Goal: Task Accomplishment & Management: Complete application form

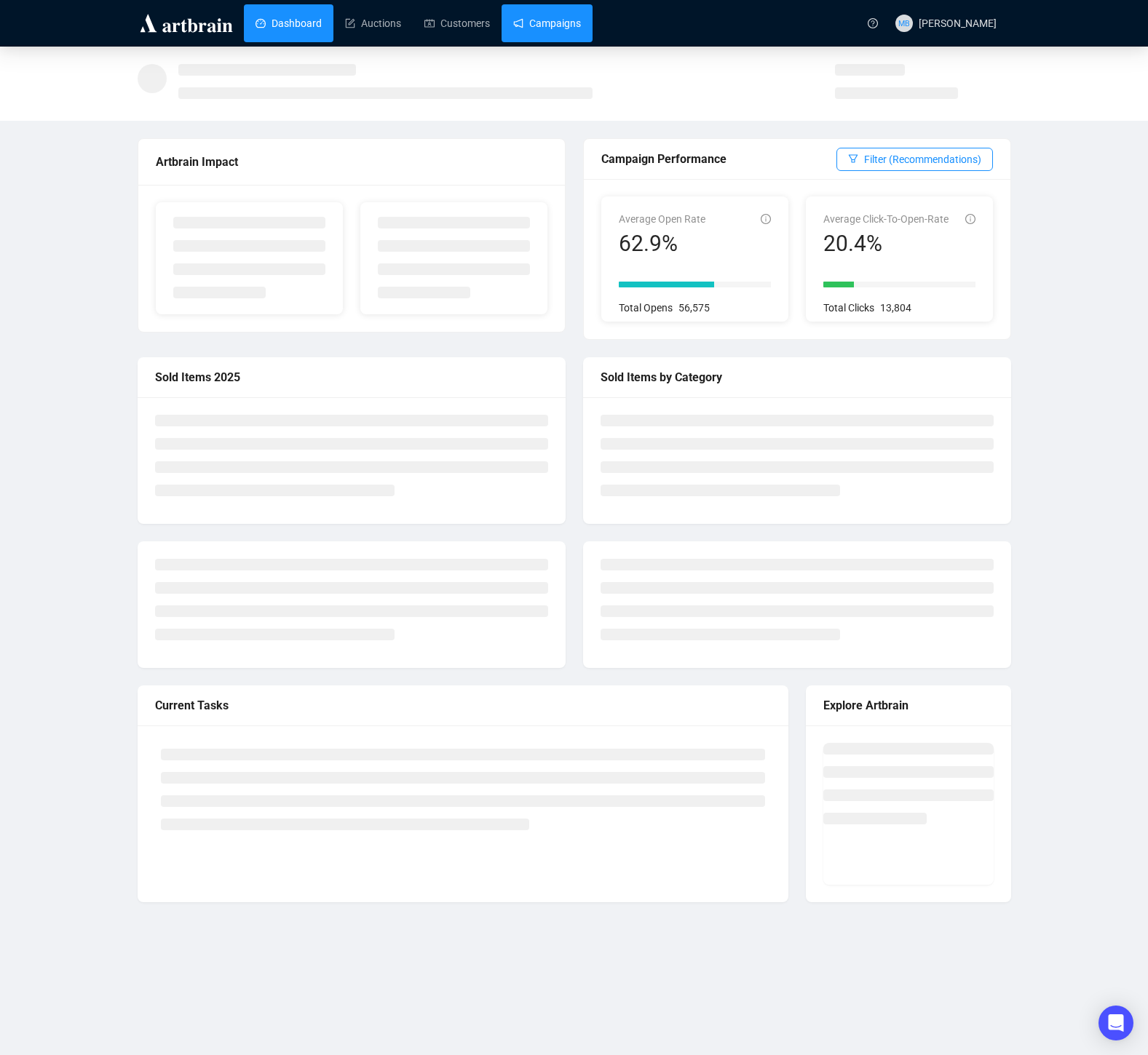
click at [571, 20] on link "Campaigns" at bounding box center [546, 23] width 68 height 38
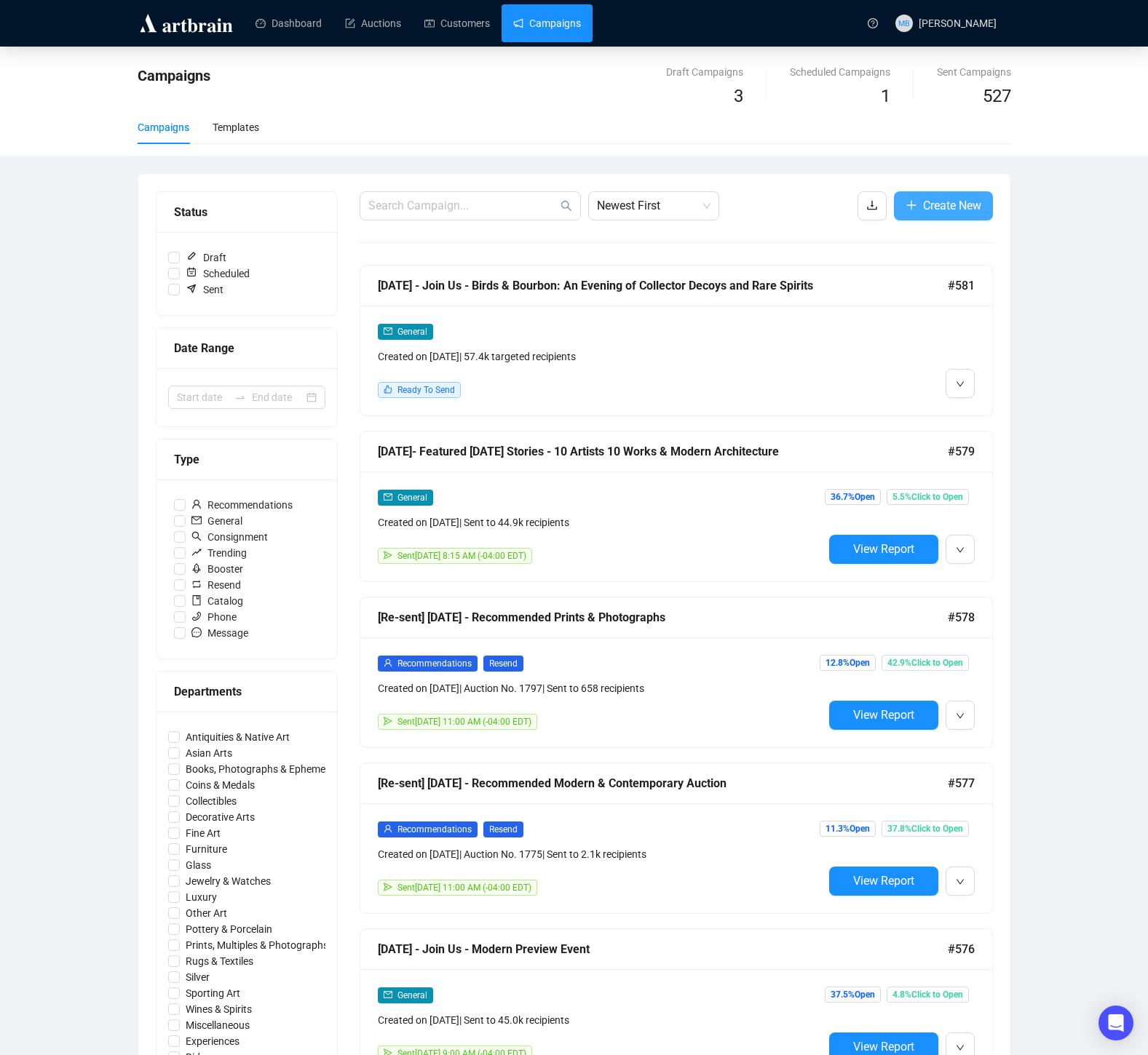
click at [931, 206] on span "Create New" at bounding box center [952, 205] width 58 height 18
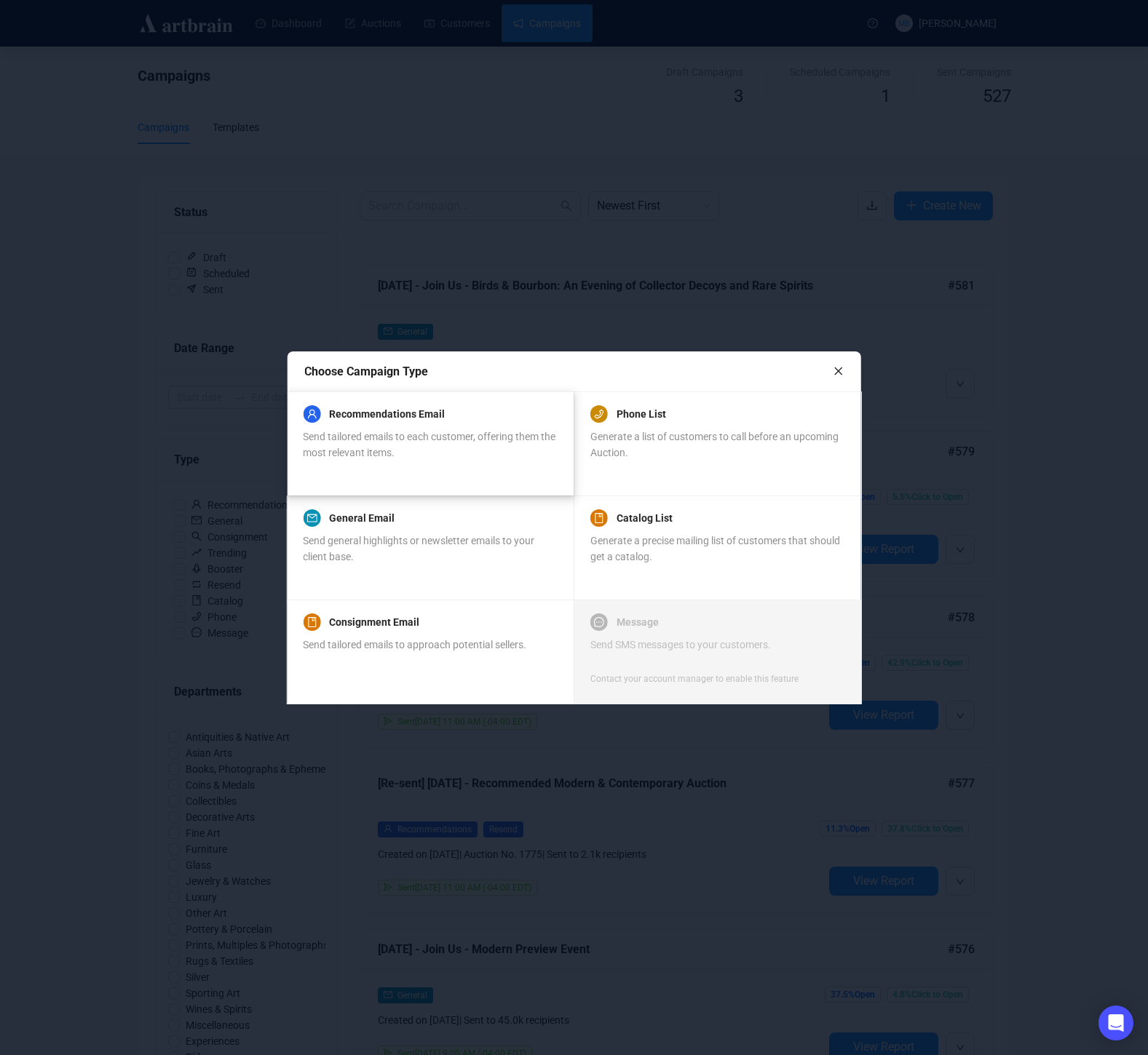
click at [410, 424] on div "Recommendations Email Send tailored emails to each customer, offering them the …" at bounding box center [429, 432] width 253 height 55
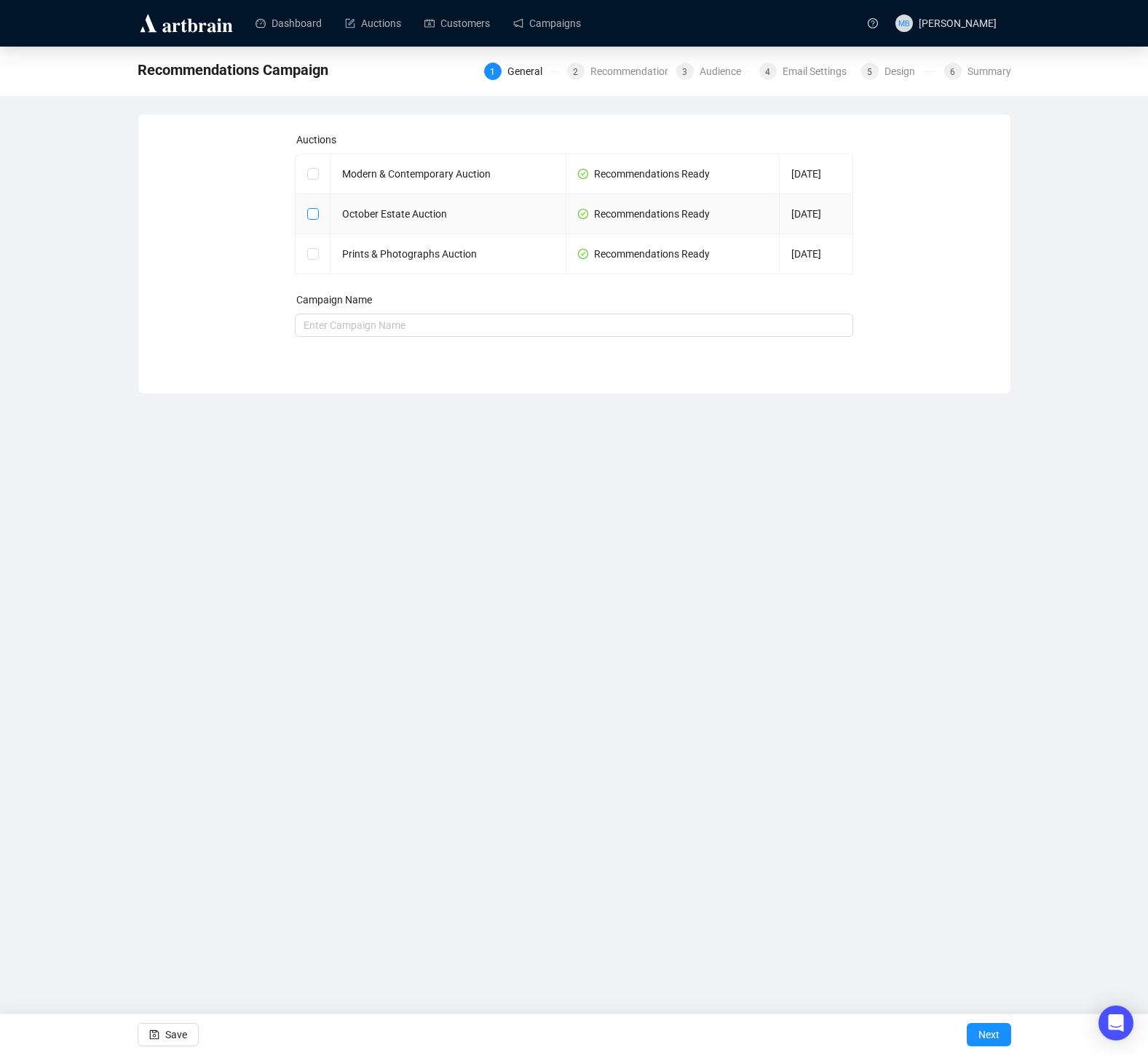
drag, startPoint x: 309, startPoint y: 214, endPoint x: 315, endPoint y: 219, distance: 7.8
click at [309, 215] on input "checkbox" at bounding box center [312, 213] width 10 height 10
checkbox input "true"
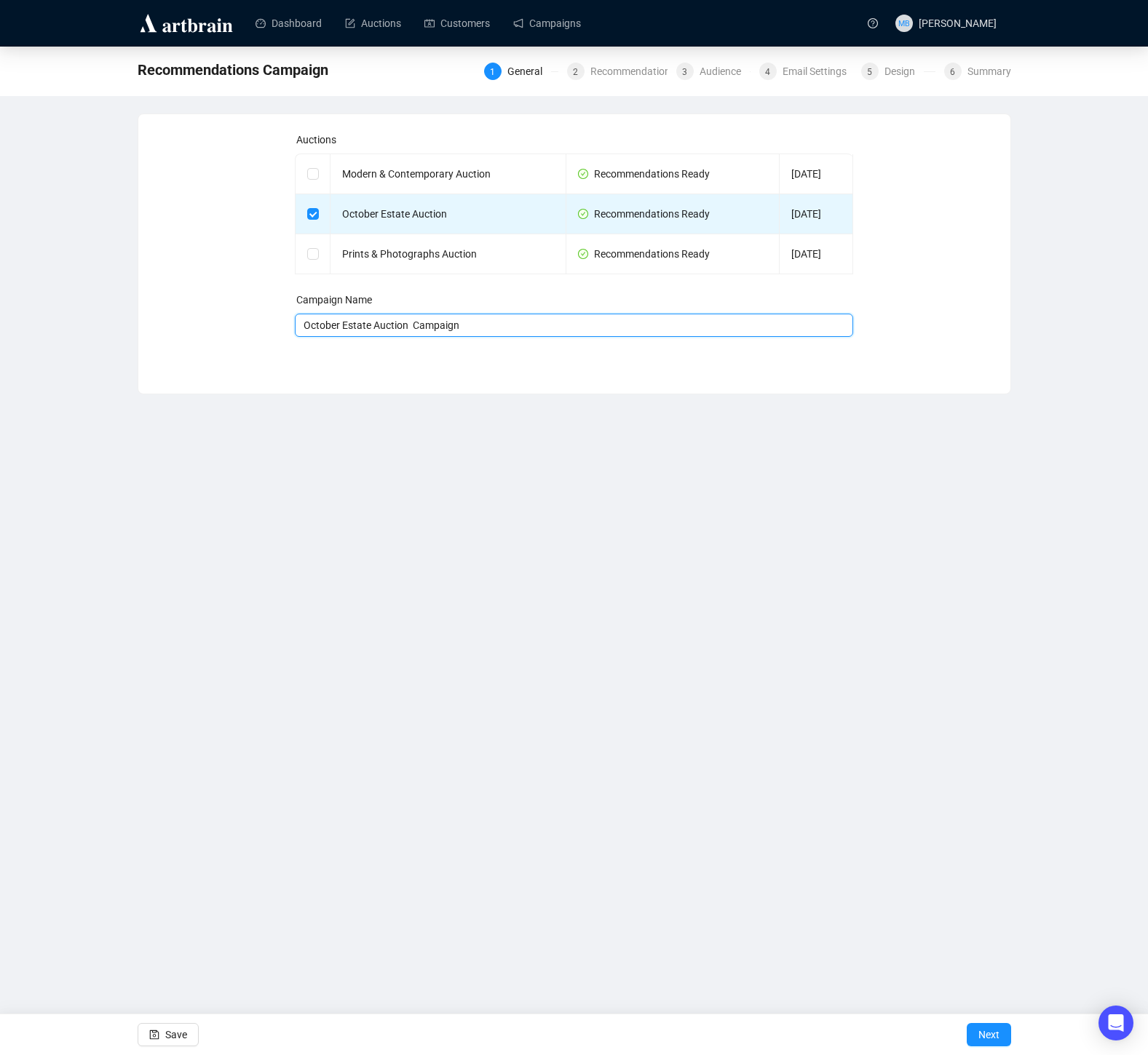
click at [303, 324] on input "October Estate Auction Campaign" at bounding box center [574, 325] width 558 height 23
drag, startPoint x: 512, startPoint y: 326, endPoint x: 460, endPoint y: 326, distance: 52.0
click at [460, 326] on input "[DATE] - October Estate Auction Campaign" at bounding box center [574, 325] width 558 height 23
type input "[DATE] - October Estate Auction"
click at [175, 1040] on span "Save" at bounding box center [176, 1035] width 22 height 41
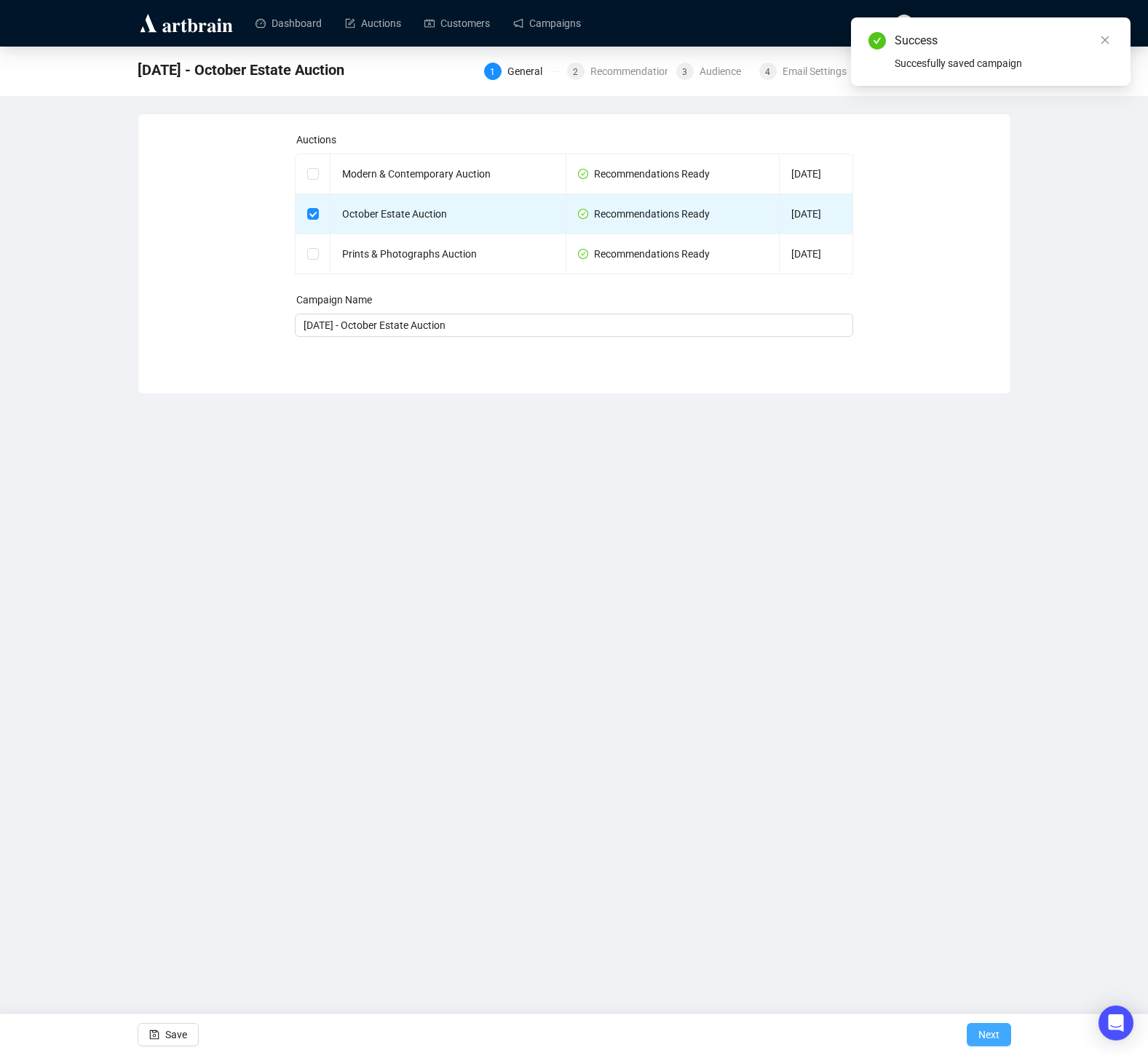
click at [980, 1035] on span "Next" at bounding box center [988, 1035] width 21 height 41
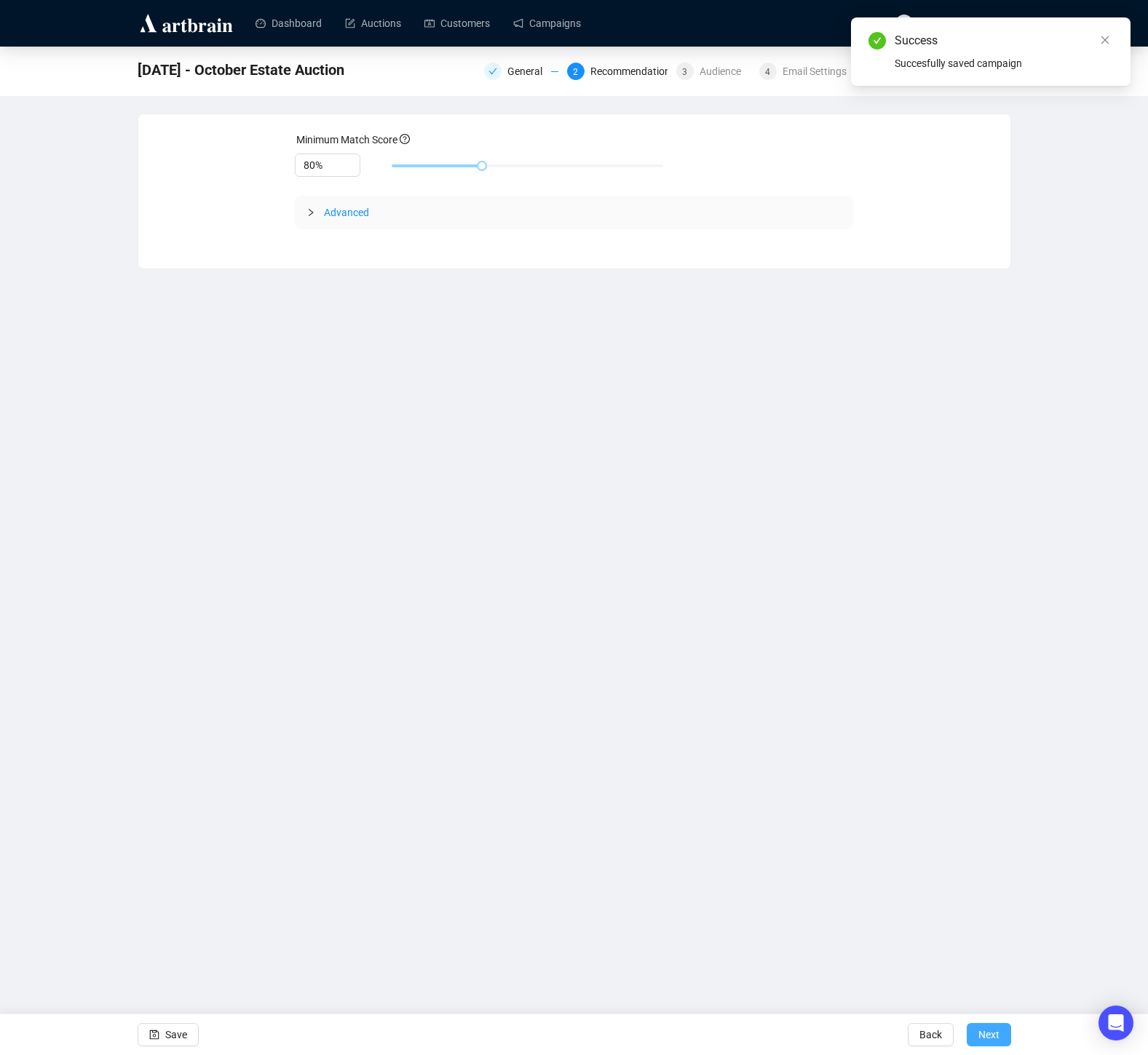
click at [995, 1029] on span "Next" at bounding box center [988, 1035] width 21 height 41
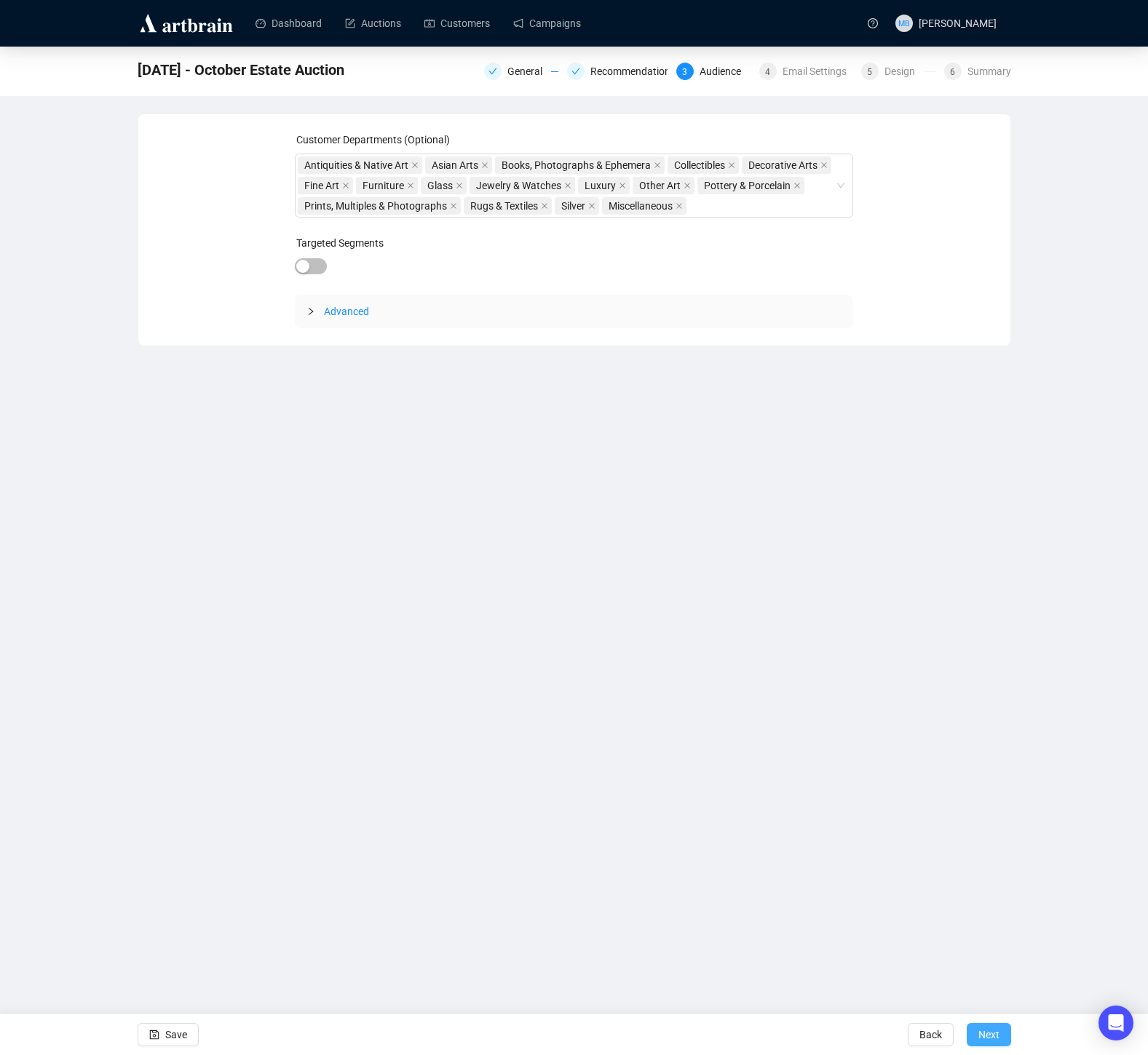
click at [990, 1030] on span "Next" at bounding box center [988, 1035] width 21 height 41
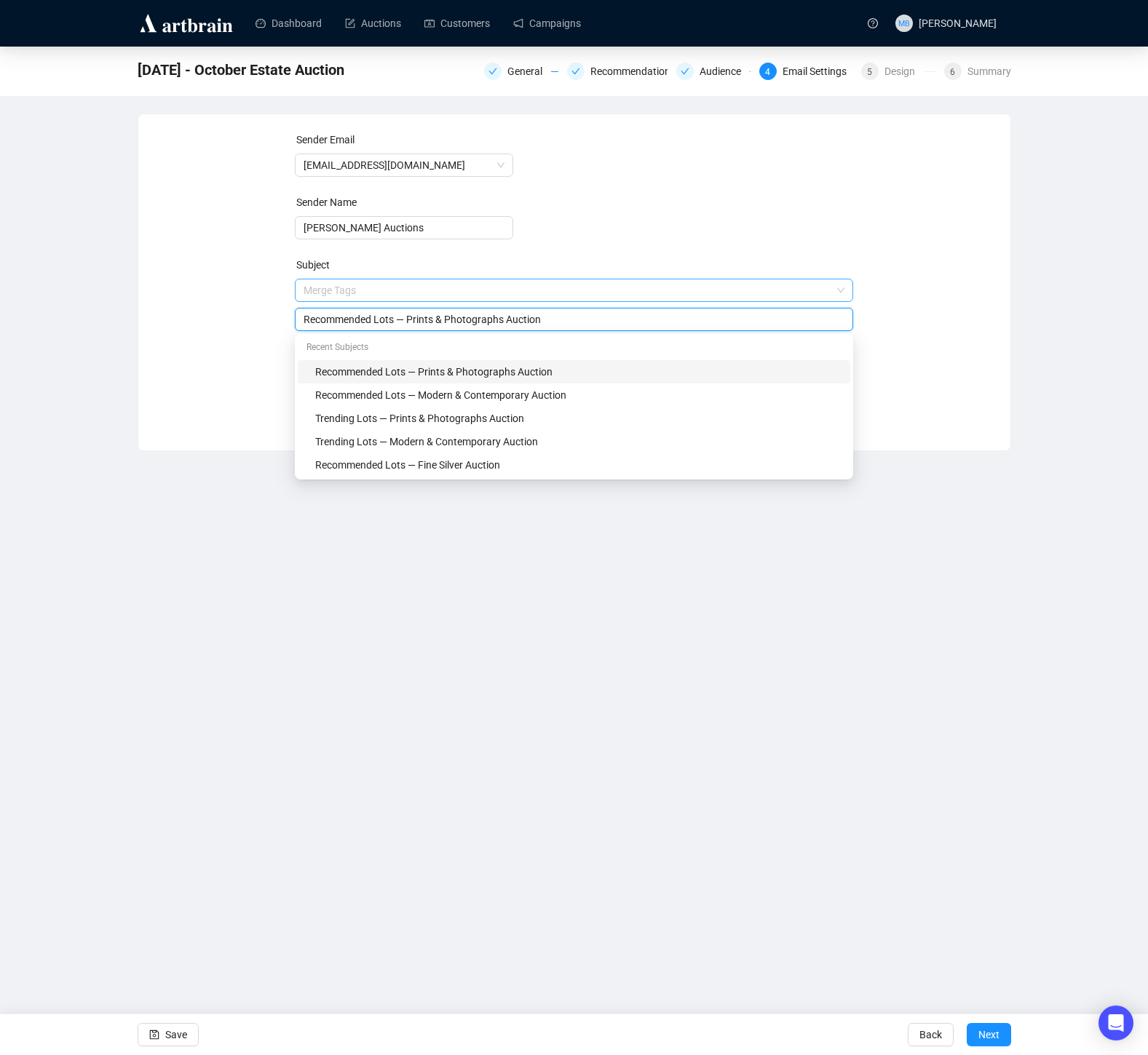
drag, startPoint x: 553, startPoint y: 292, endPoint x: 438, endPoint y: 297, distance: 115.1
click at [437, 295] on span "Merge Tags Recommended Lots — Prints & Photographs Auction" at bounding box center [574, 305] width 558 height 41
drag, startPoint x: 414, startPoint y: 321, endPoint x: 512, endPoint y: 320, distance: 98.0
click at [512, 320] on input "Recommended Lots — Prints & Photographs Auction" at bounding box center [574, 319] width 541 height 16
drag, startPoint x: 512, startPoint y: 320, endPoint x: 414, endPoint y: 321, distance: 98.0
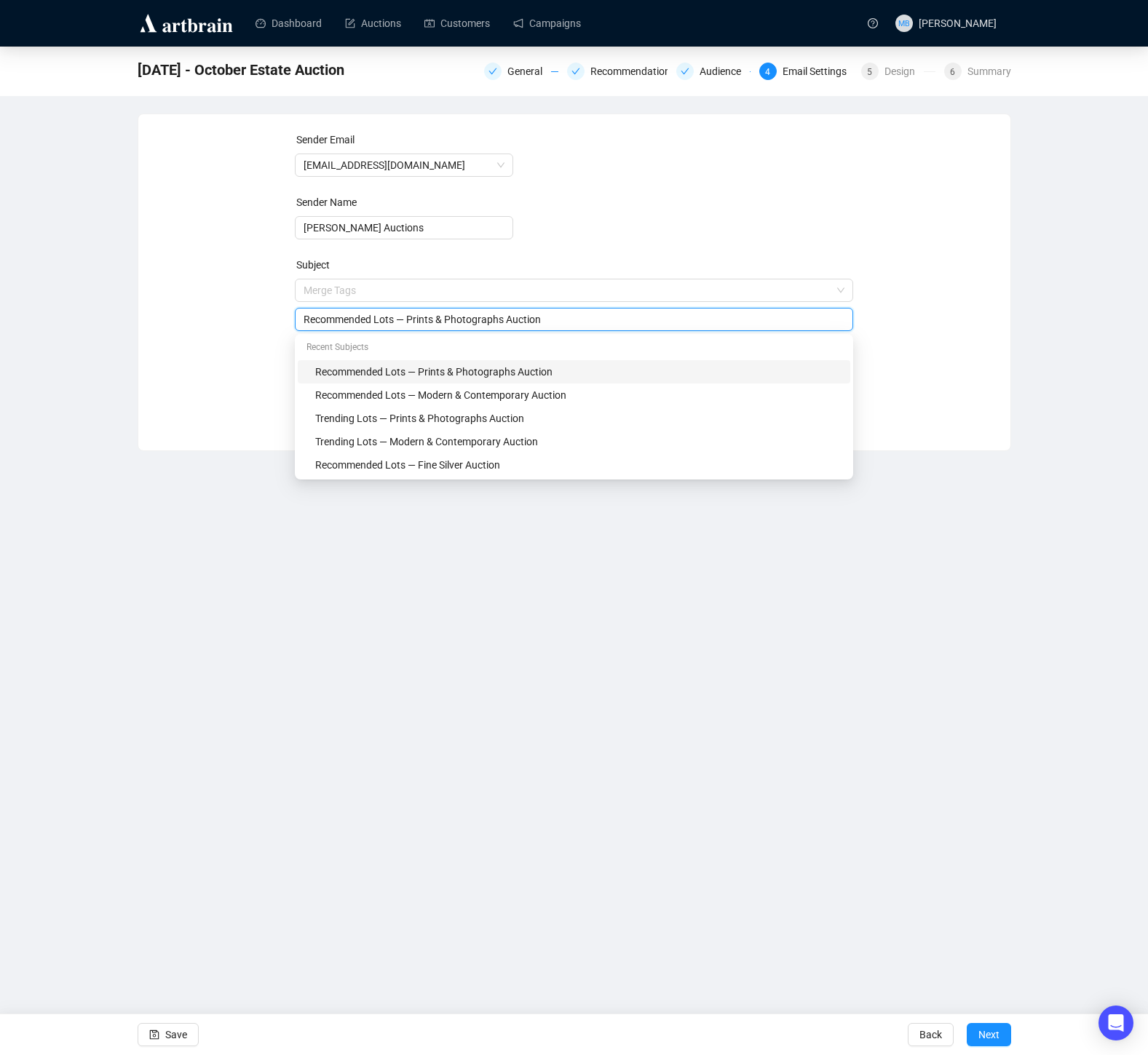
click at [414, 321] on input "Recommended Lots — Prints & Photographs Auction" at bounding box center [574, 319] width 541 height 16
type input "Recommended Lots — October Estate Auction"
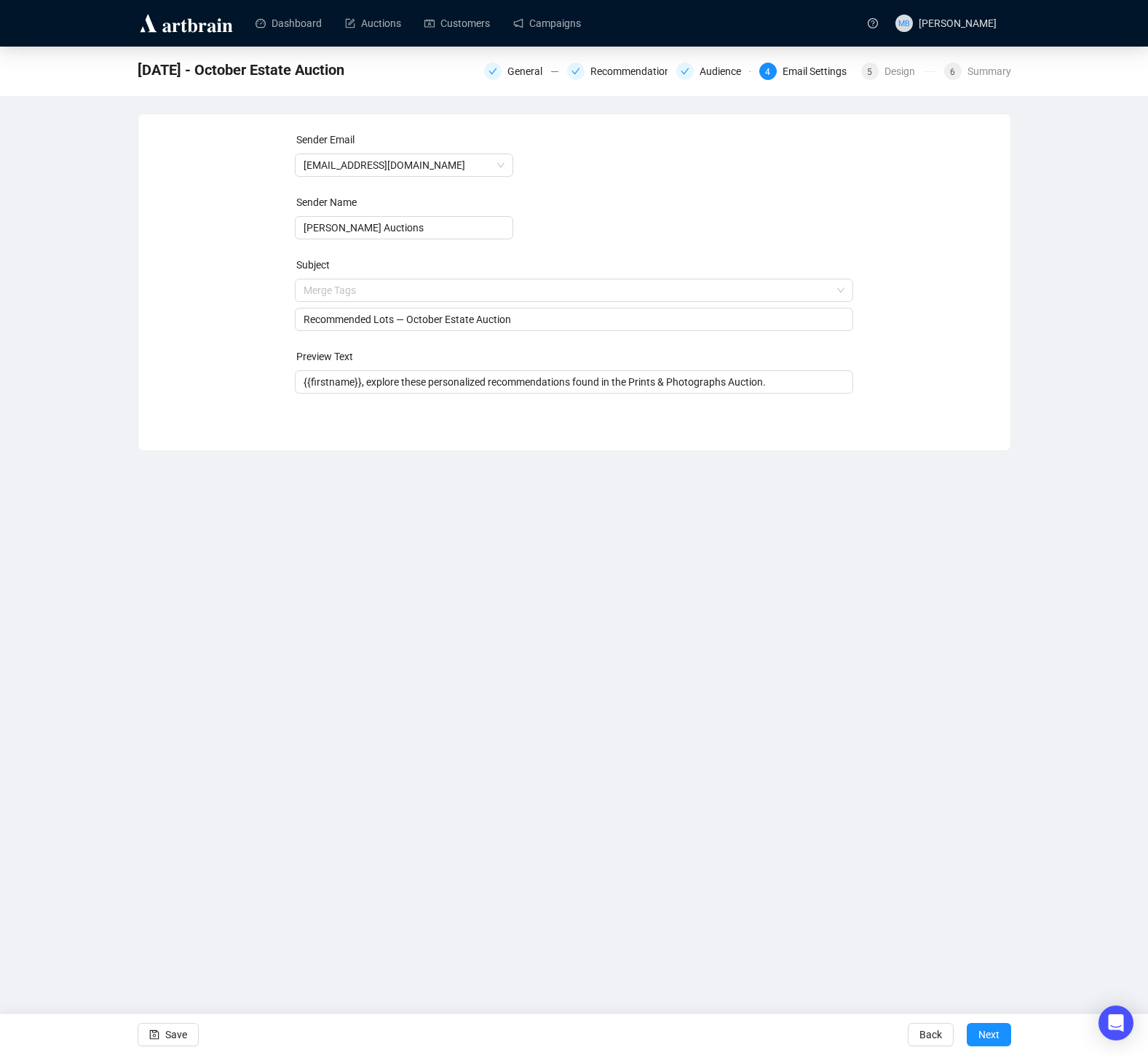
click at [229, 338] on div "Sender Email [EMAIL_ADDRESS][DOMAIN_NAME] Sender Name [PERSON_NAME] Auctions Su…" at bounding box center [574, 272] width 837 height 279
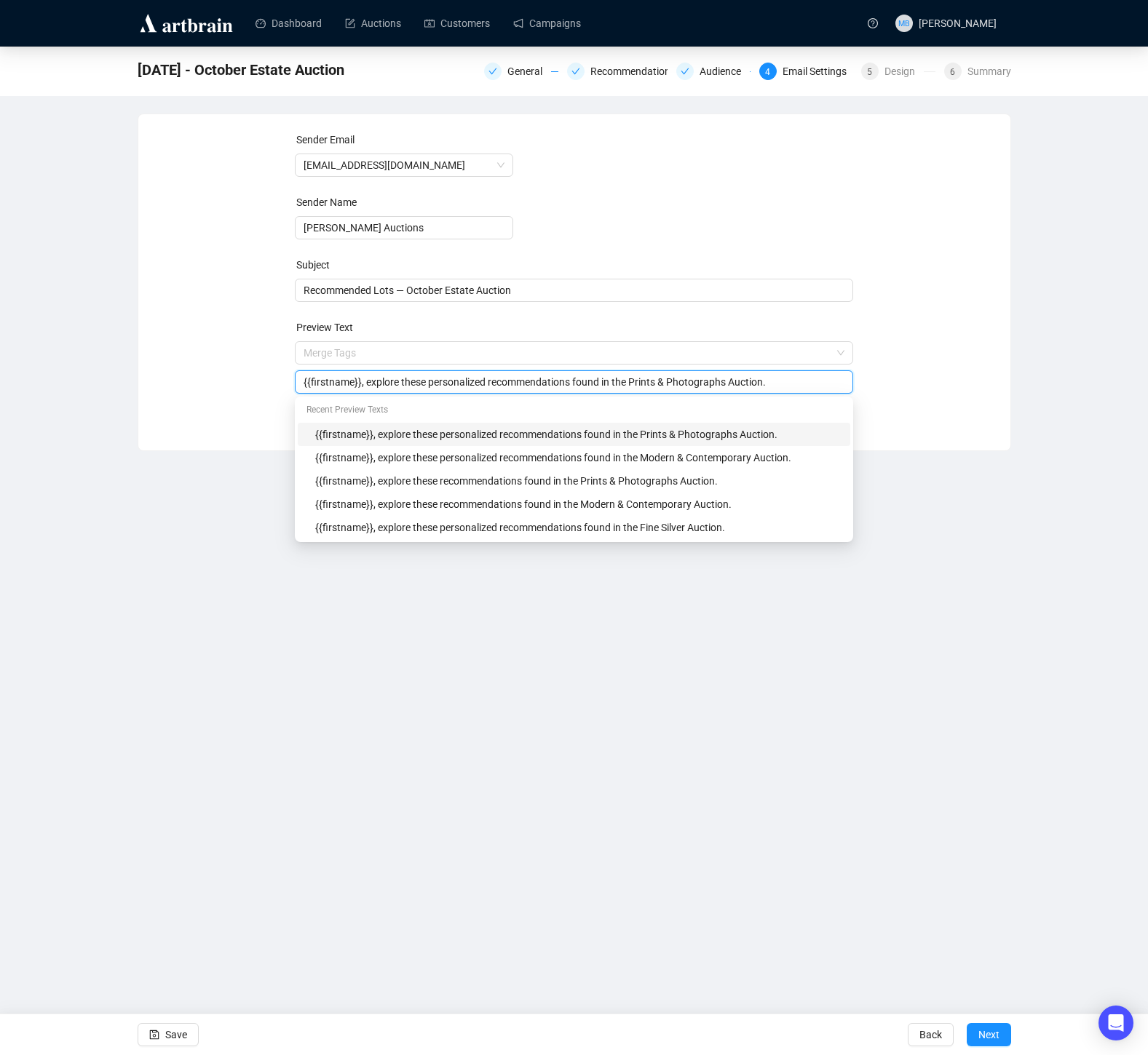
drag, startPoint x: 740, startPoint y: 383, endPoint x: 647, endPoint y: 384, distance: 93.0
click at [644, 384] on input "{{firstname}}, explore these personalized recommendations found in the Prints &…" at bounding box center [574, 382] width 541 height 16
type input "{{firstname}}, explore these personalized recommendations found in the October …"
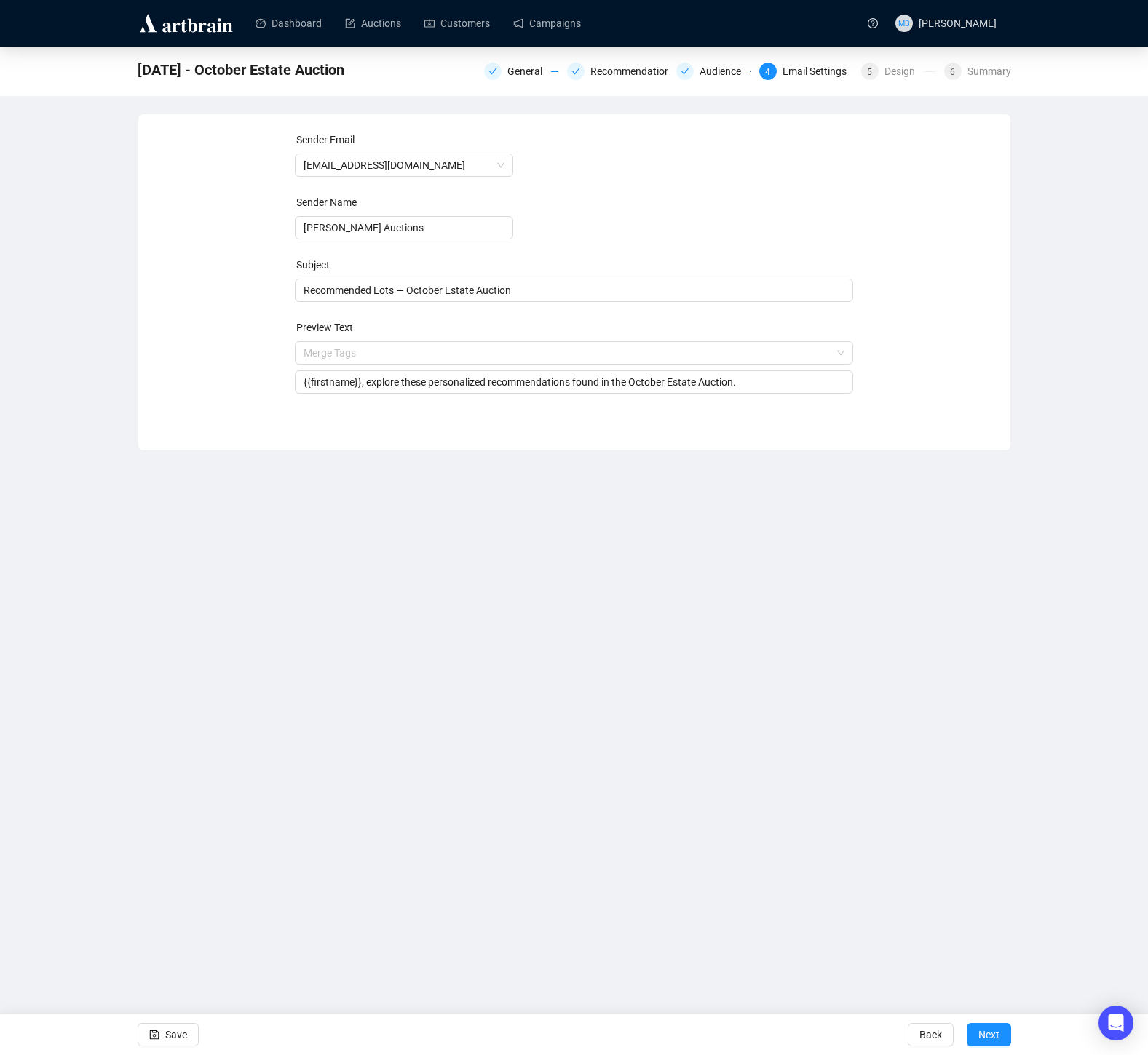
click at [956, 393] on div "Sender Email [EMAIL_ADDRESS][DOMAIN_NAME] Sender Name [PERSON_NAME] Auctions Su…" at bounding box center [574, 272] width 837 height 279
click at [157, 1036] on icon "save" at bounding box center [154, 1035] width 10 height 10
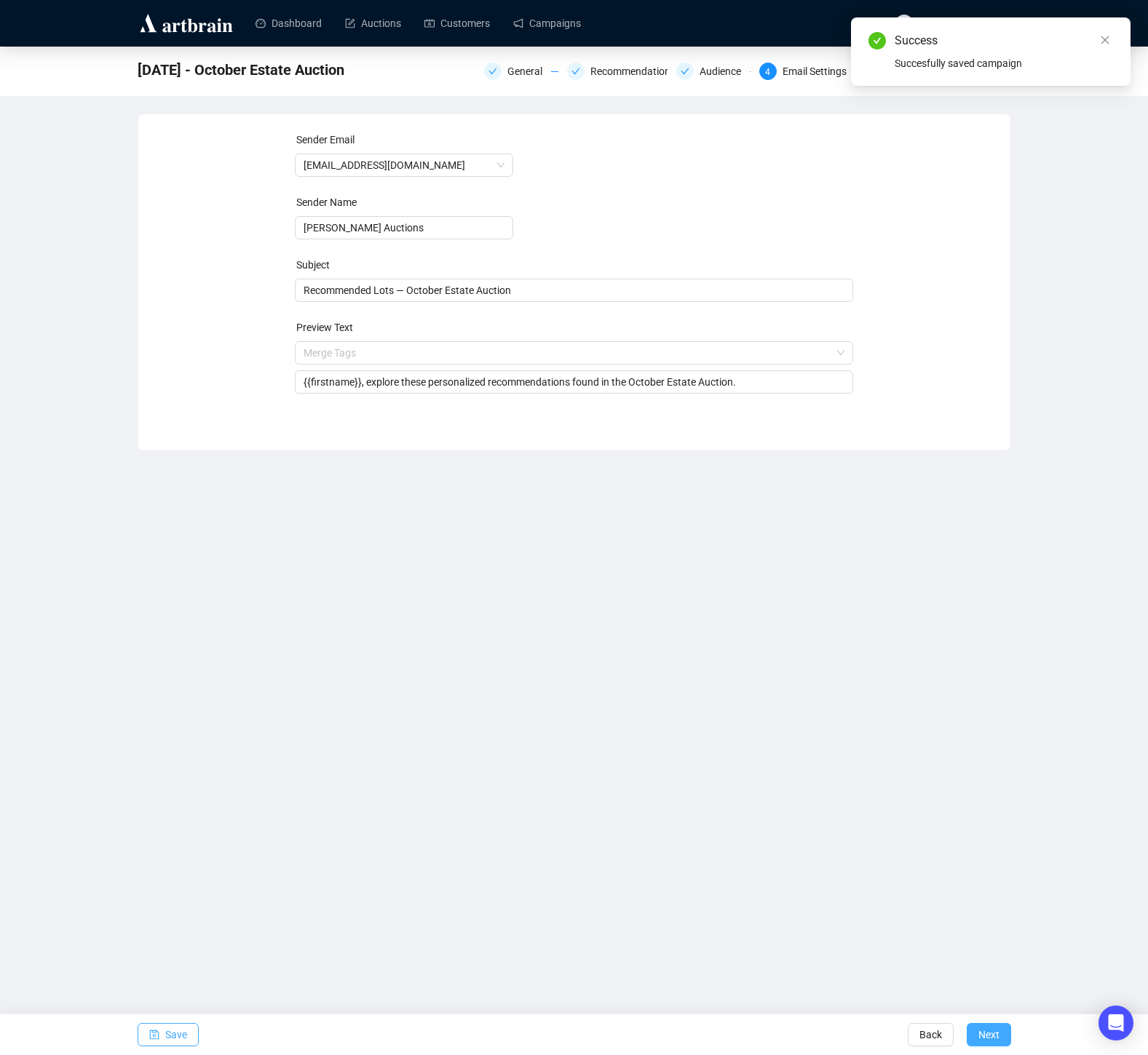
click at [997, 1033] on span "Next" at bounding box center [988, 1035] width 21 height 41
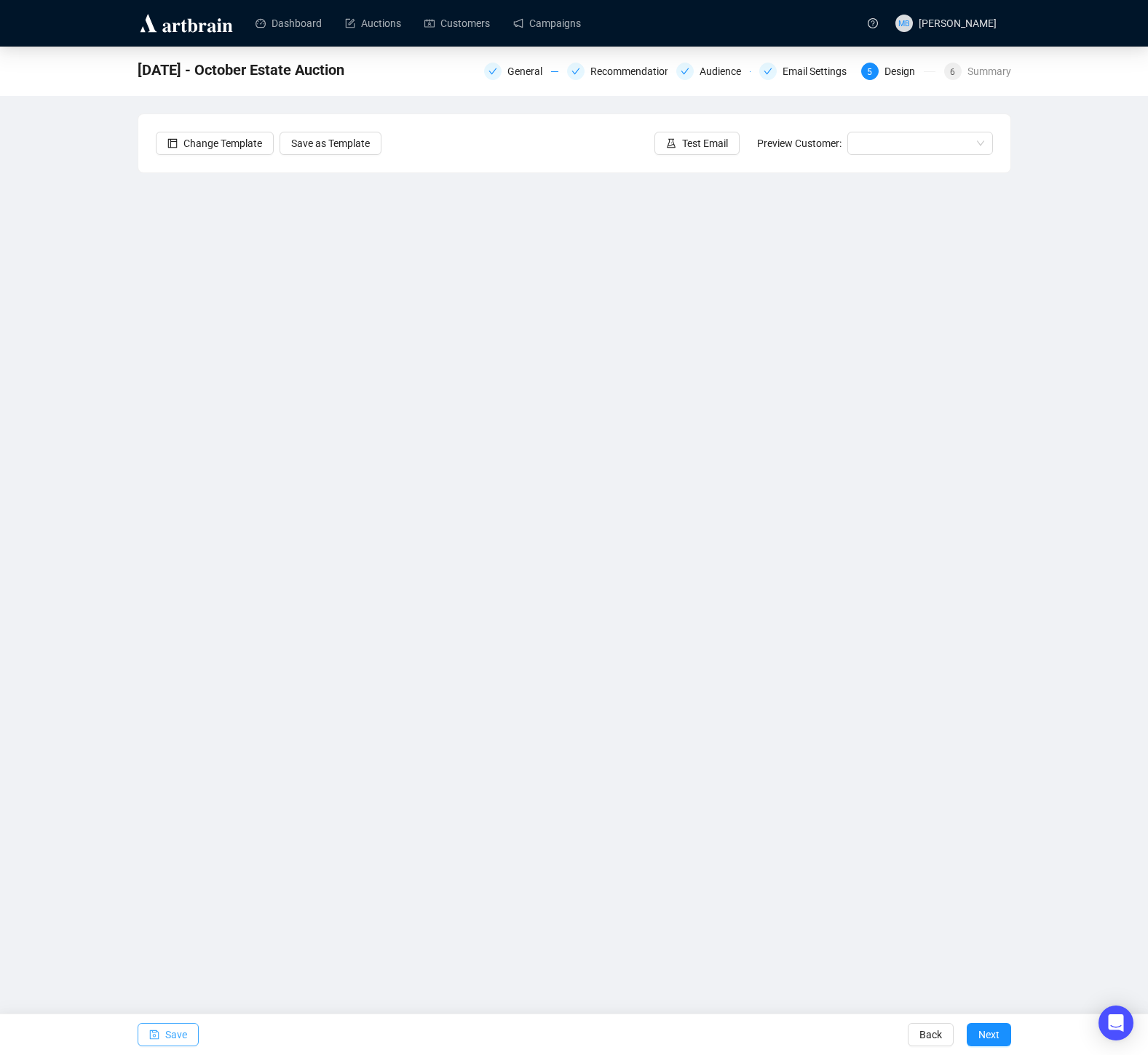
click at [173, 1036] on span "Save" at bounding box center [176, 1035] width 22 height 41
click at [1055, 429] on div "[DATE] - October Estate Auction General Recommendations Audience Email Settings…" at bounding box center [574, 437] width 1148 height 781
click at [554, 5] on link "Campaigns" at bounding box center [546, 23] width 68 height 38
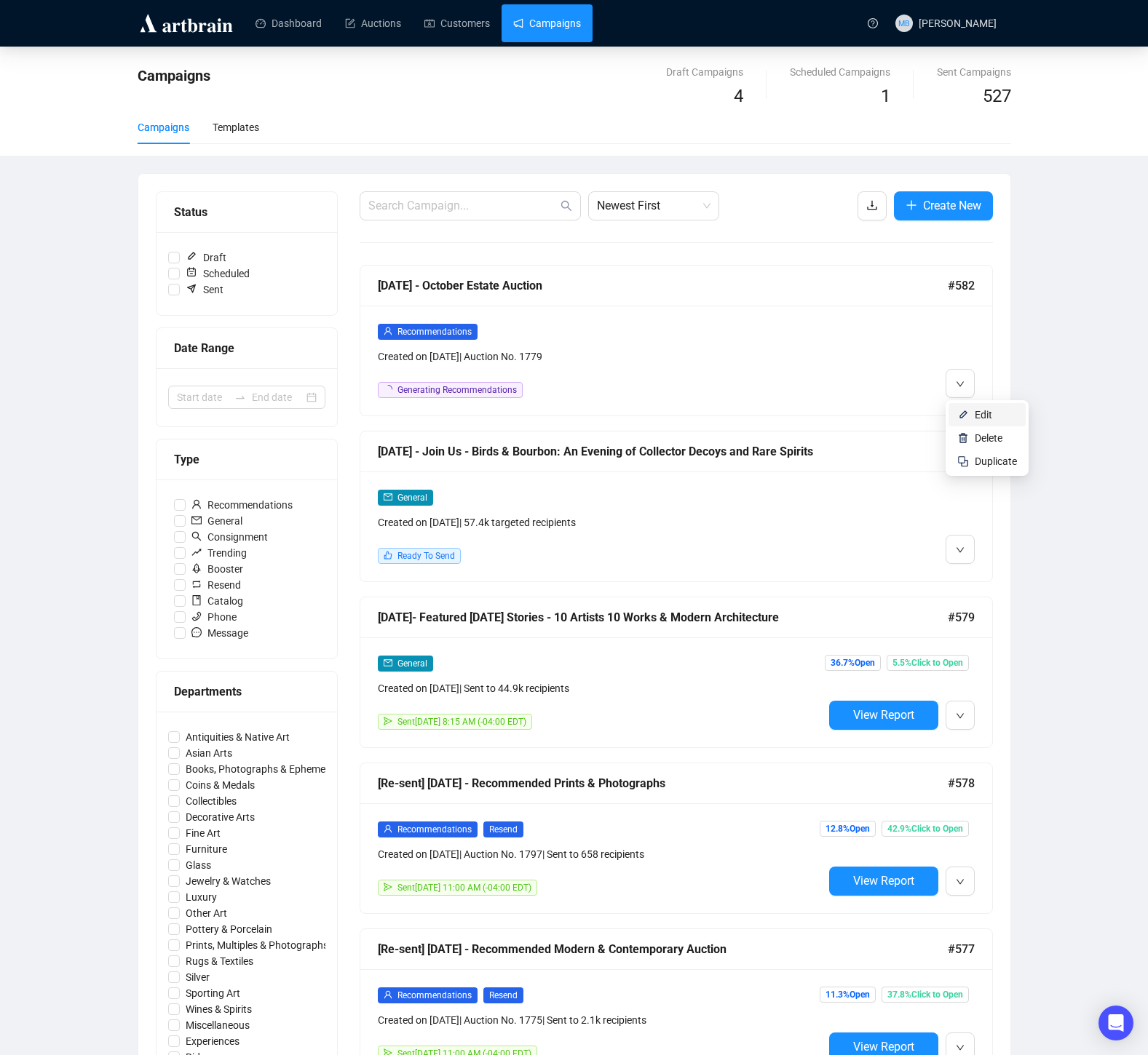
click at [970, 413] on li "Edit" at bounding box center [987, 415] width 77 height 23
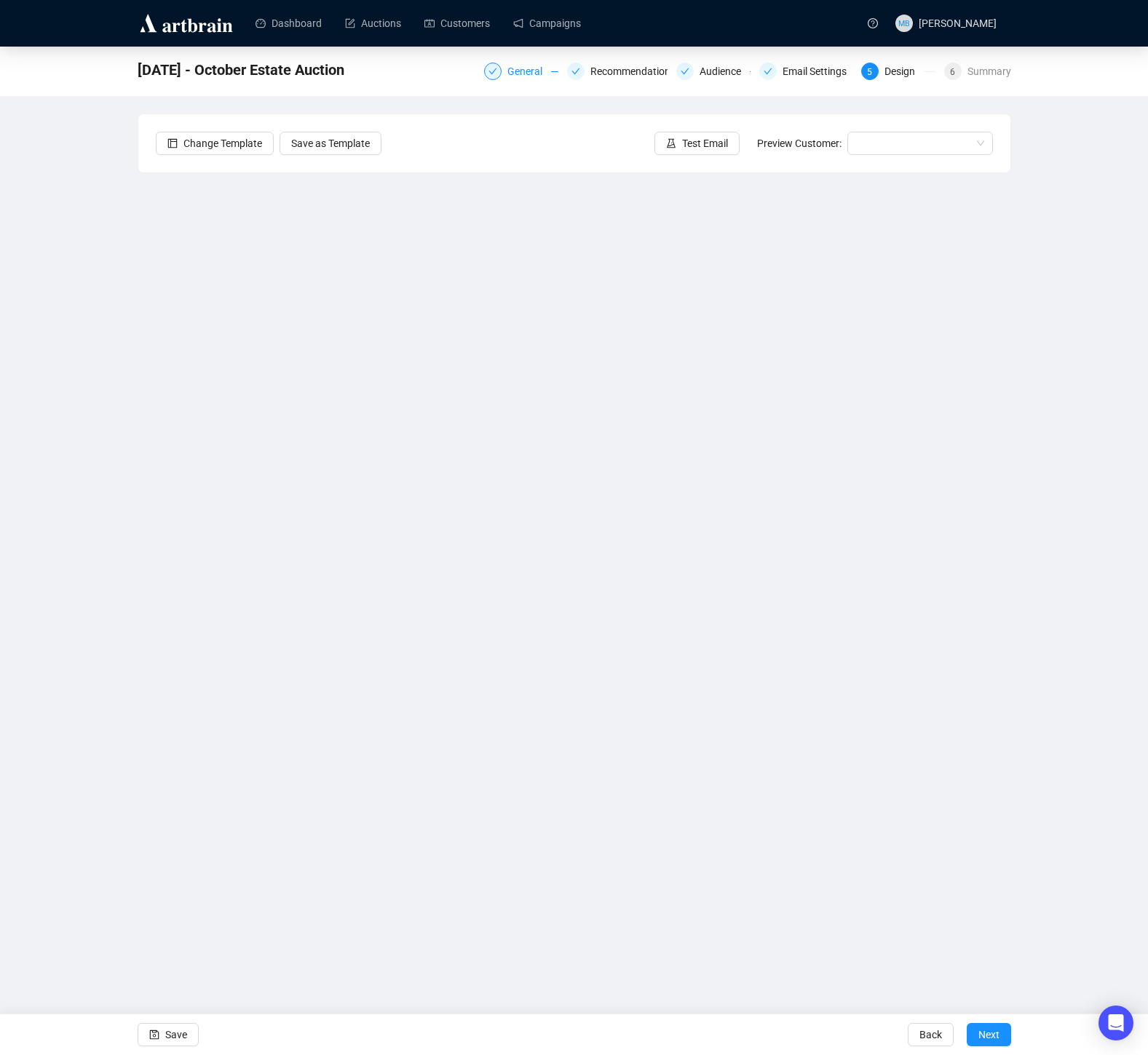
click at [508, 70] on div "General" at bounding box center [529, 71] width 43 height 18
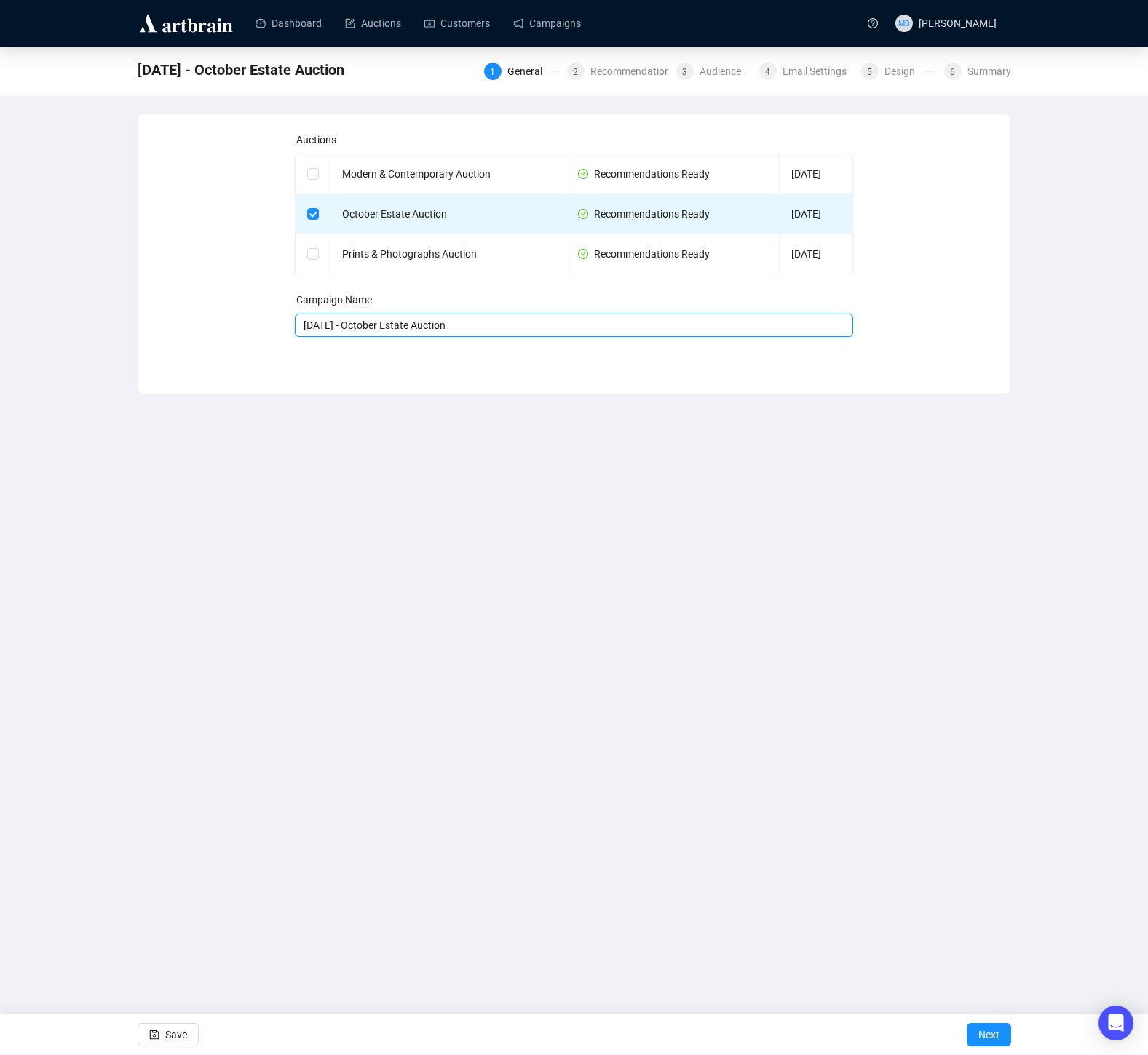
click at [356, 324] on input "[DATE] - October Estate Auction" at bounding box center [574, 325] width 558 height 23
type input "[DATE] - Recommended October Estate Auction"
click at [177, 1031] on span "Save" at bounding box center [176, 1035] width 22 height 41
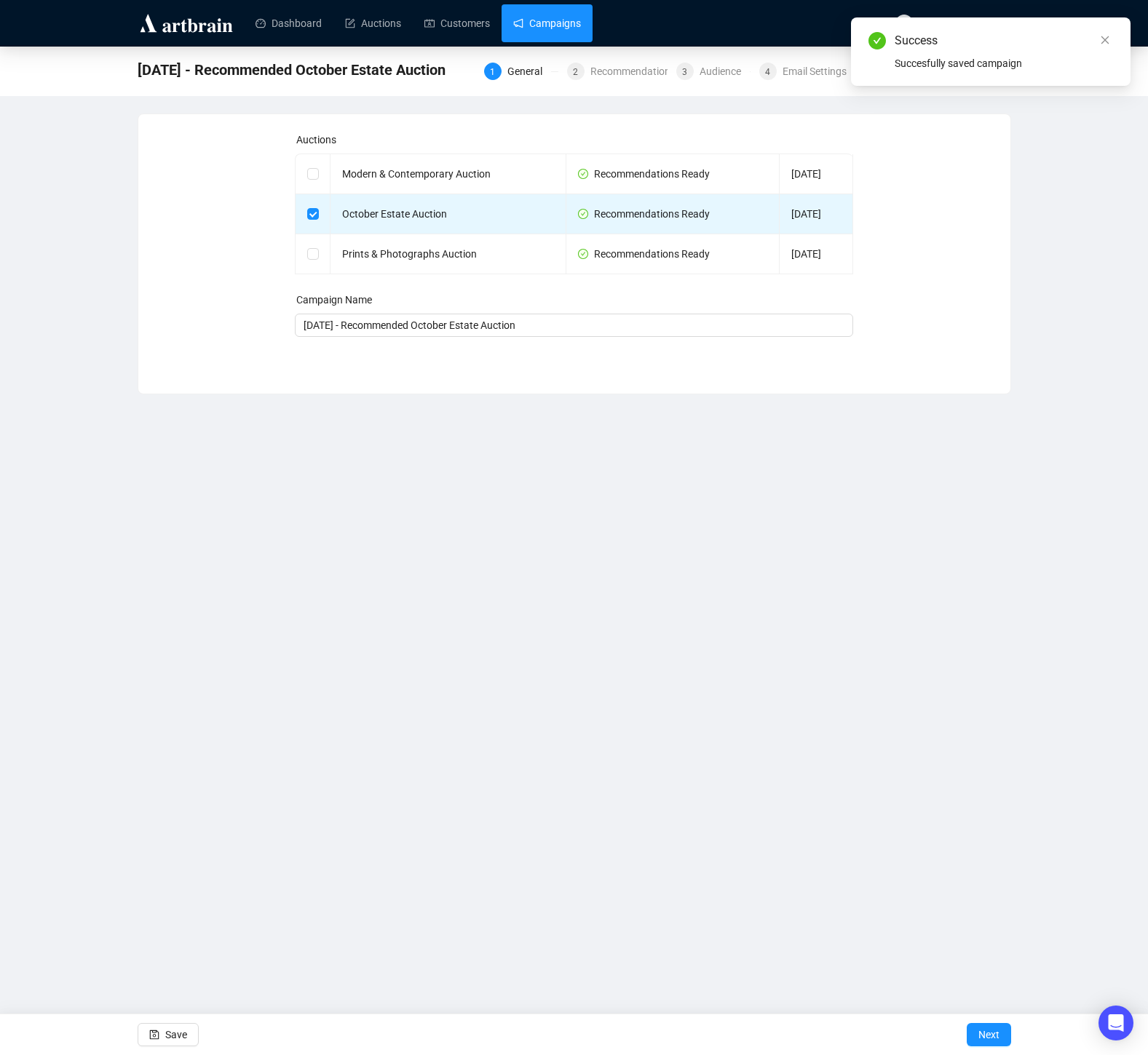
click at [560, 26] on link "Campaigns" at bounding box center [546, 23] width 68 height 38
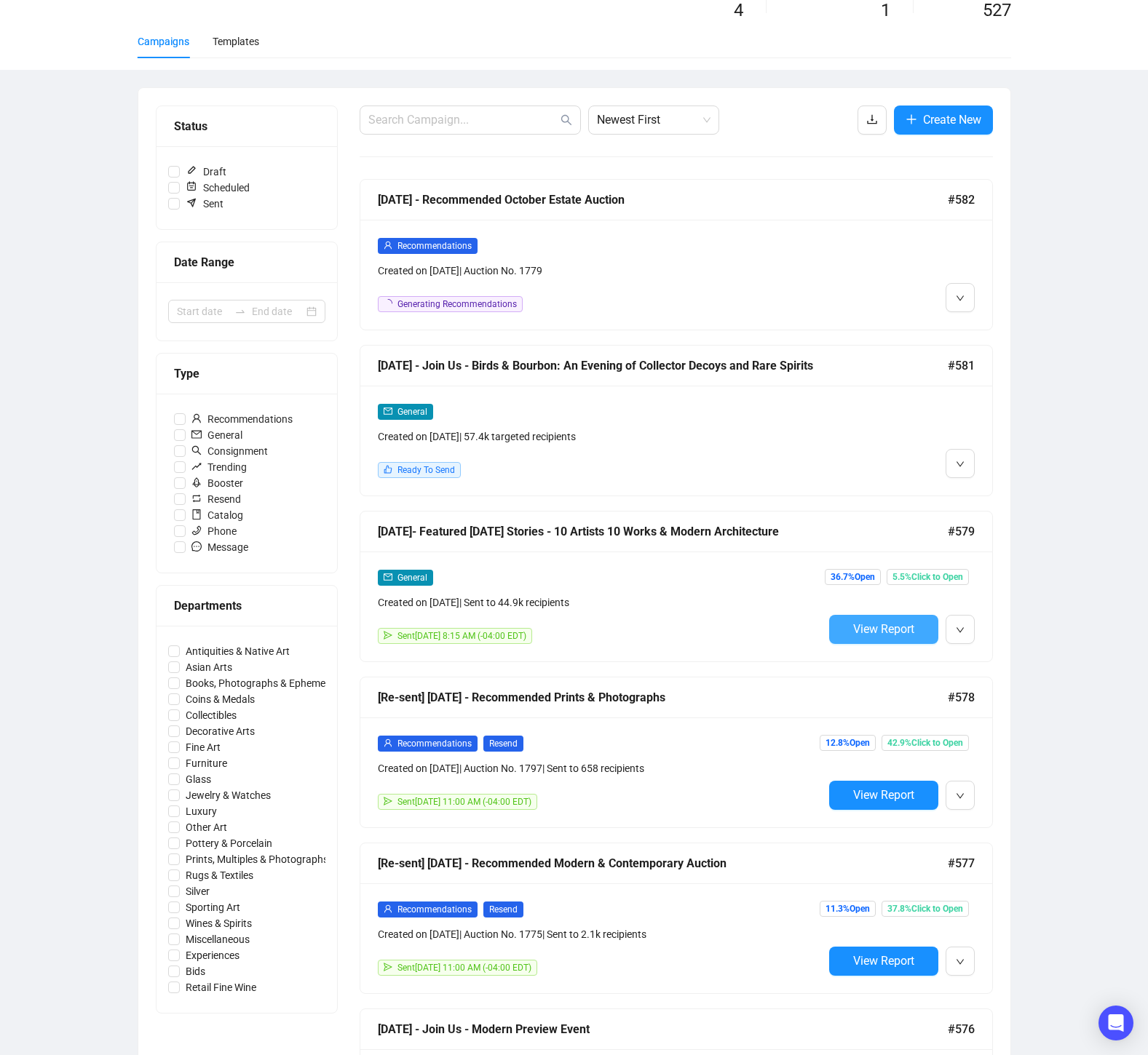
scroll to position [82, 0]
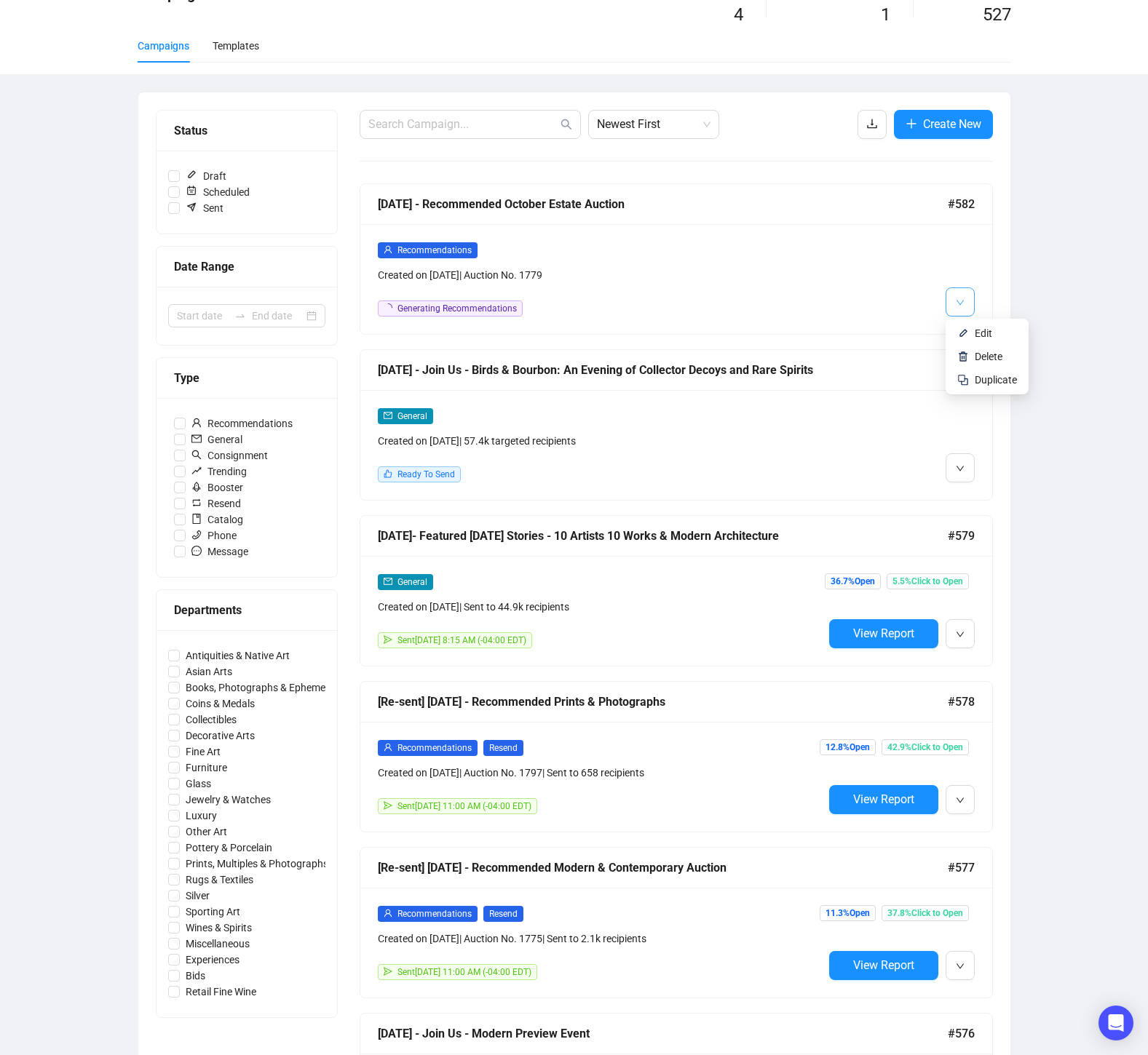
click at [960, 304] on icon "down" at bounding box center [959, 302] width 9 height 9
click at [1077, 263] on div "Campaigns Draft Campaigns 4 Scheduled Campaigns 1 Sent Campaigns 527 Campaigns …" at bounding box center [574, 766] width 1148 height 1602
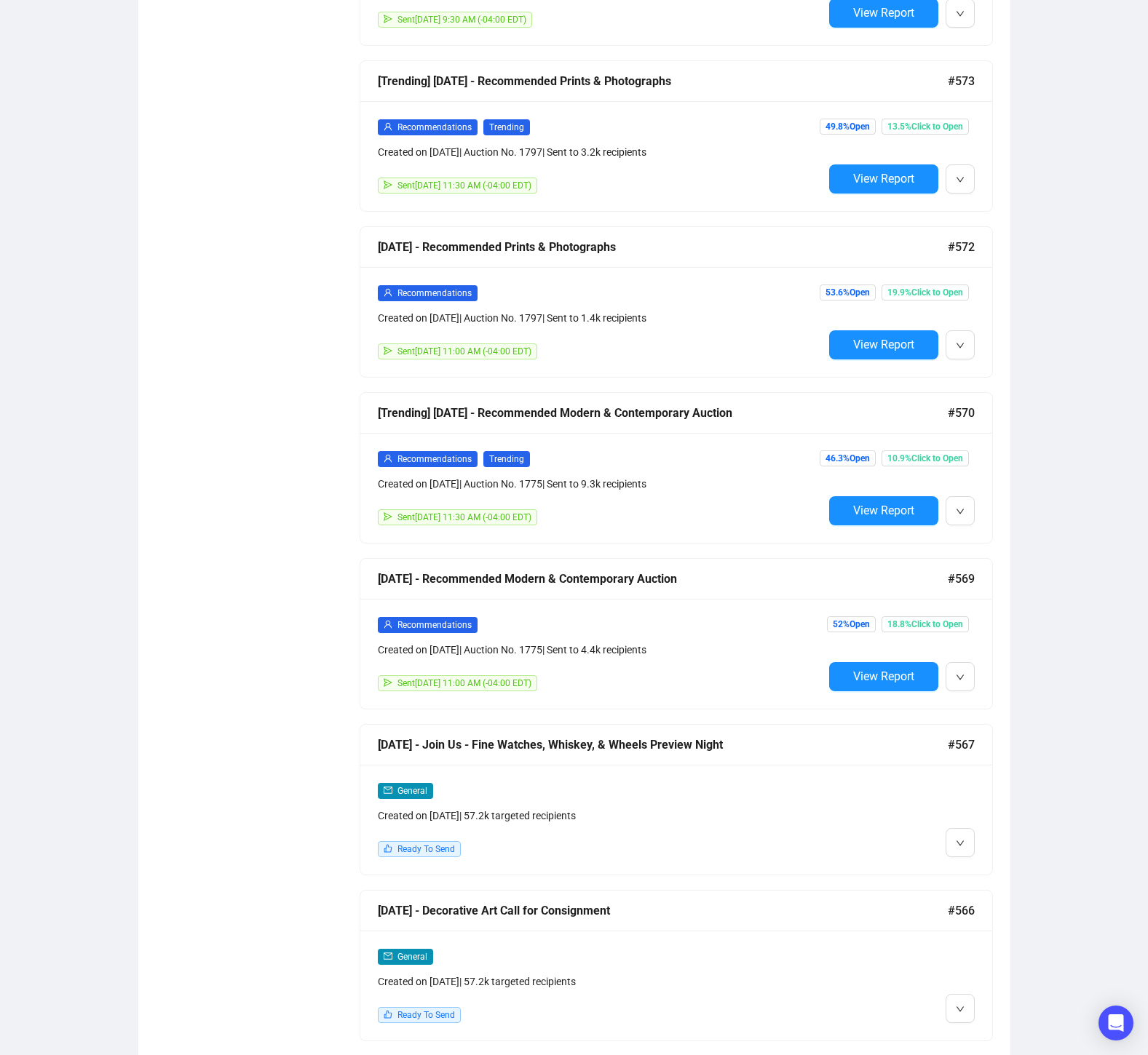
scroll to position [1542, 0]
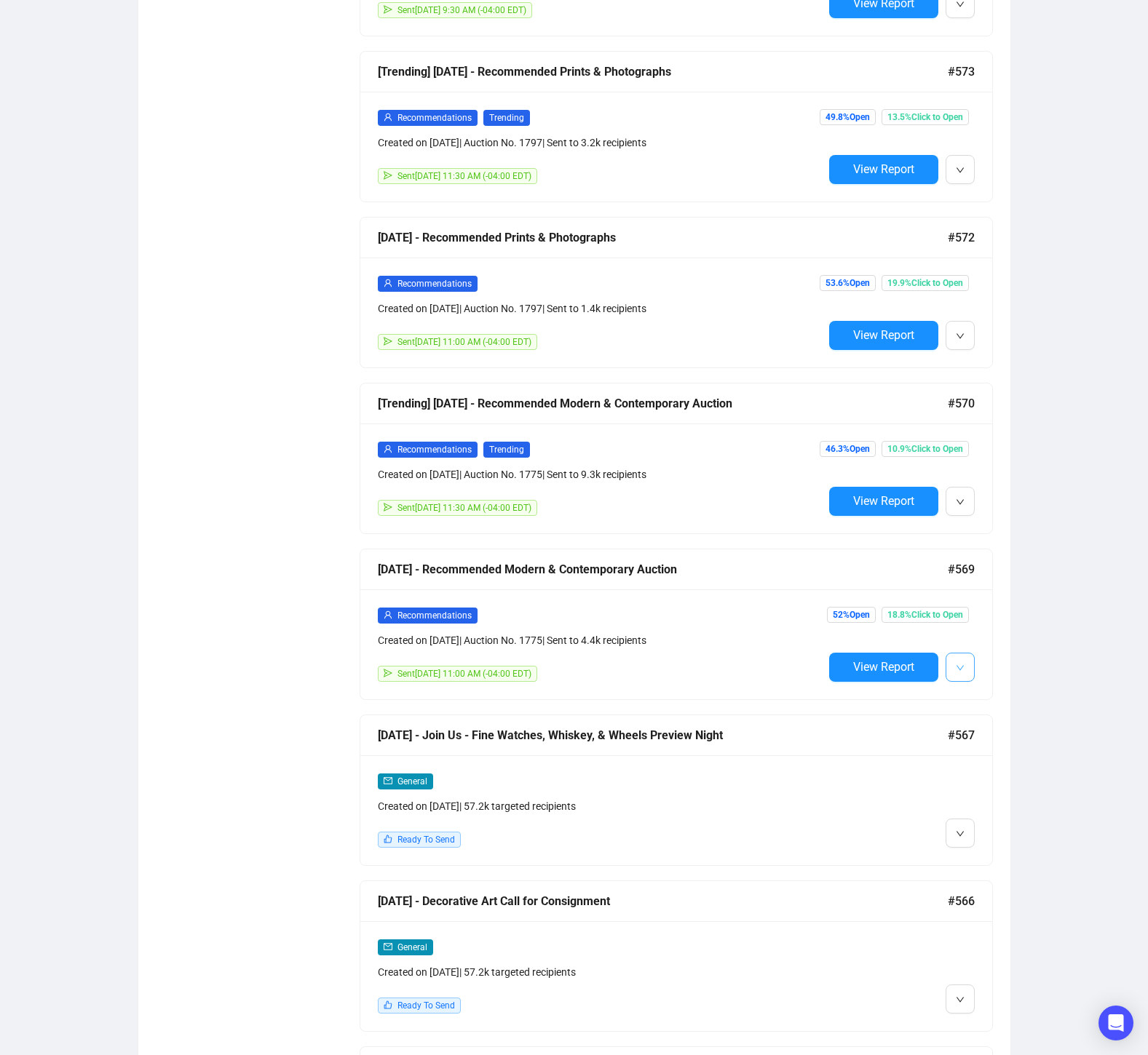
click at [962, 669] on span "button" at bounding box center [959, 667] width 9 height 18
